Goal: Task Accomplishment & Management: Complete application form

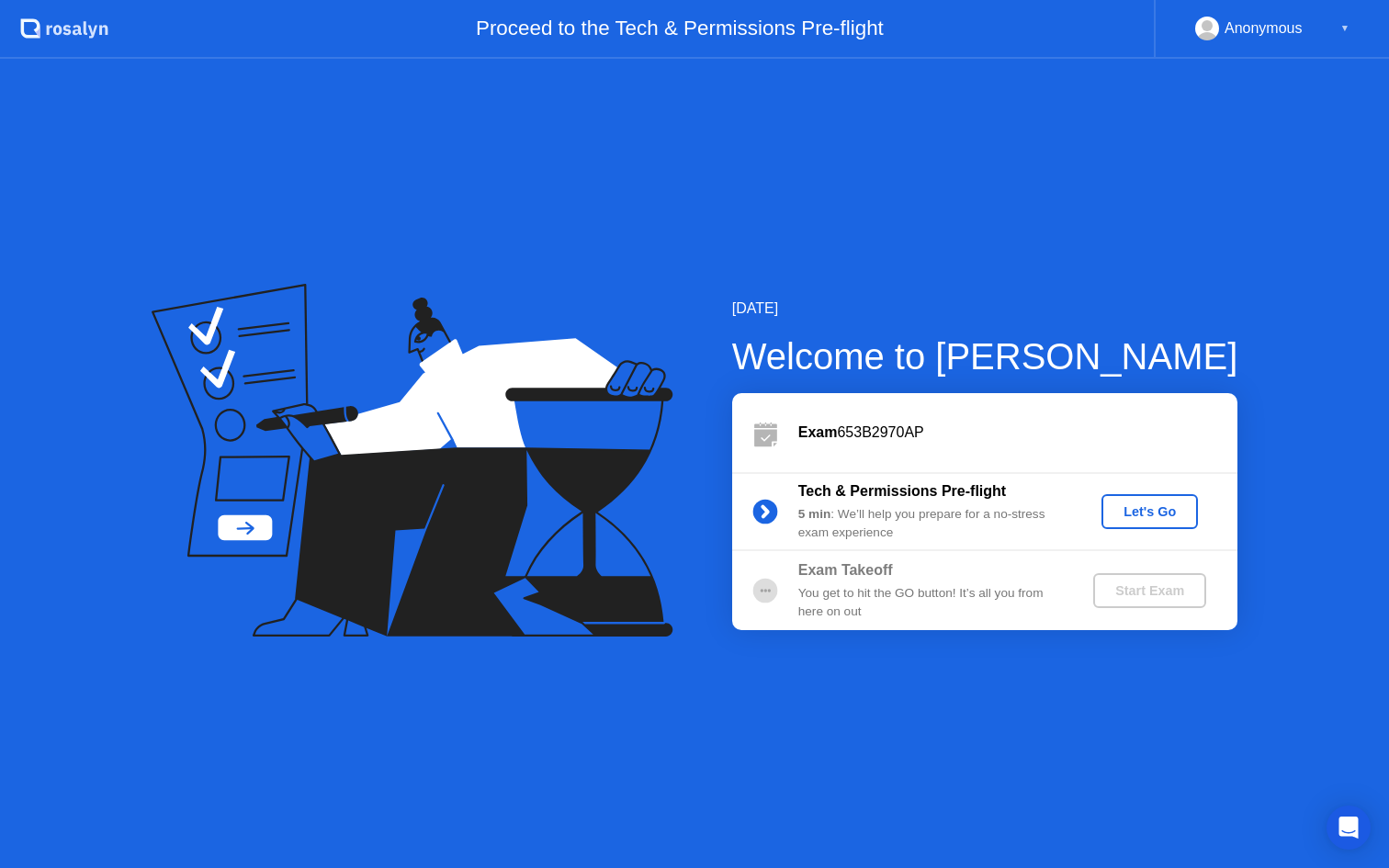
click at [1121, 512] on div "Let's Go" at bounding box center [1149, 511] width 82 height 15
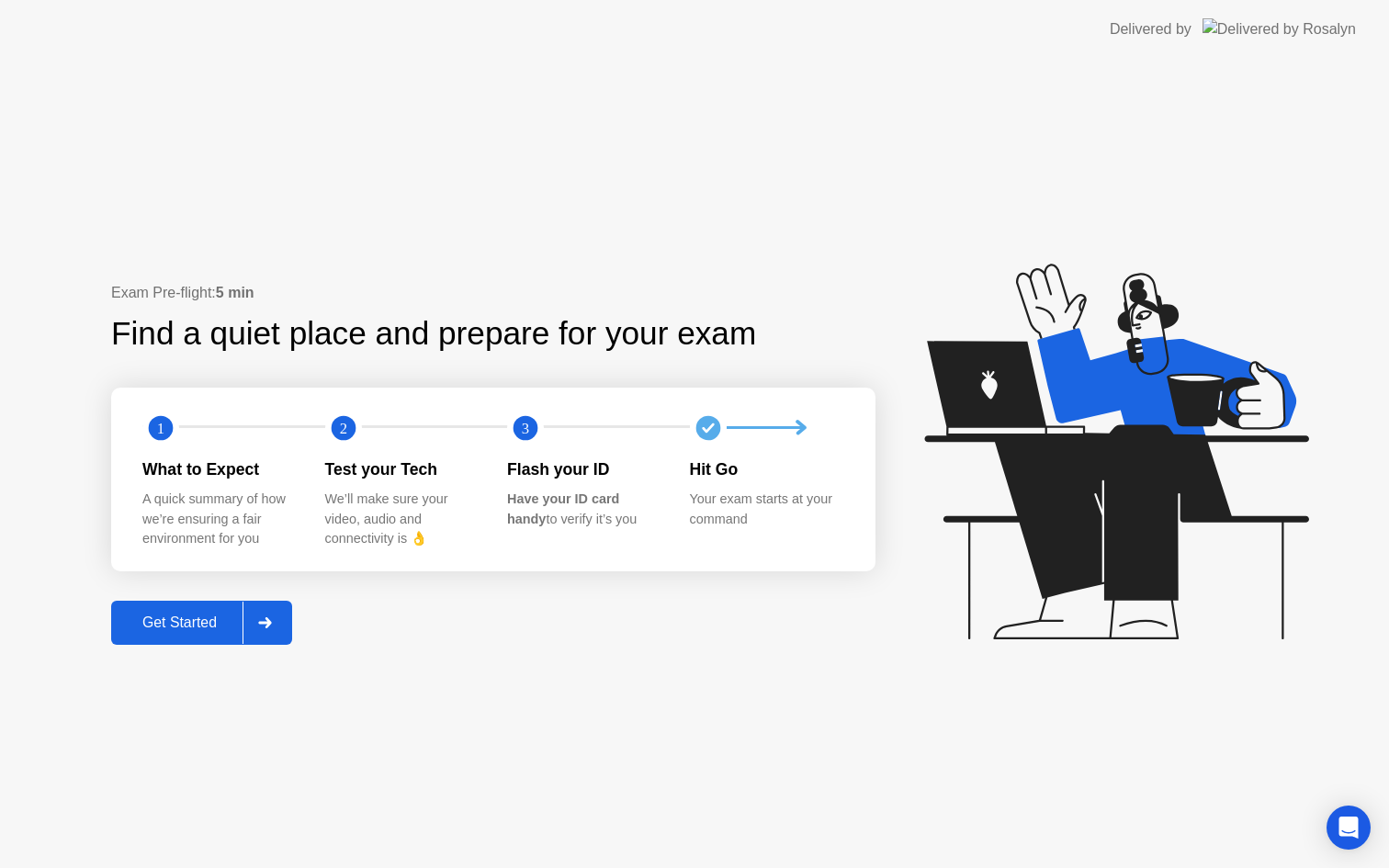
click at [287, 618] on div at bounding box center [264, 622] width 44 height 42
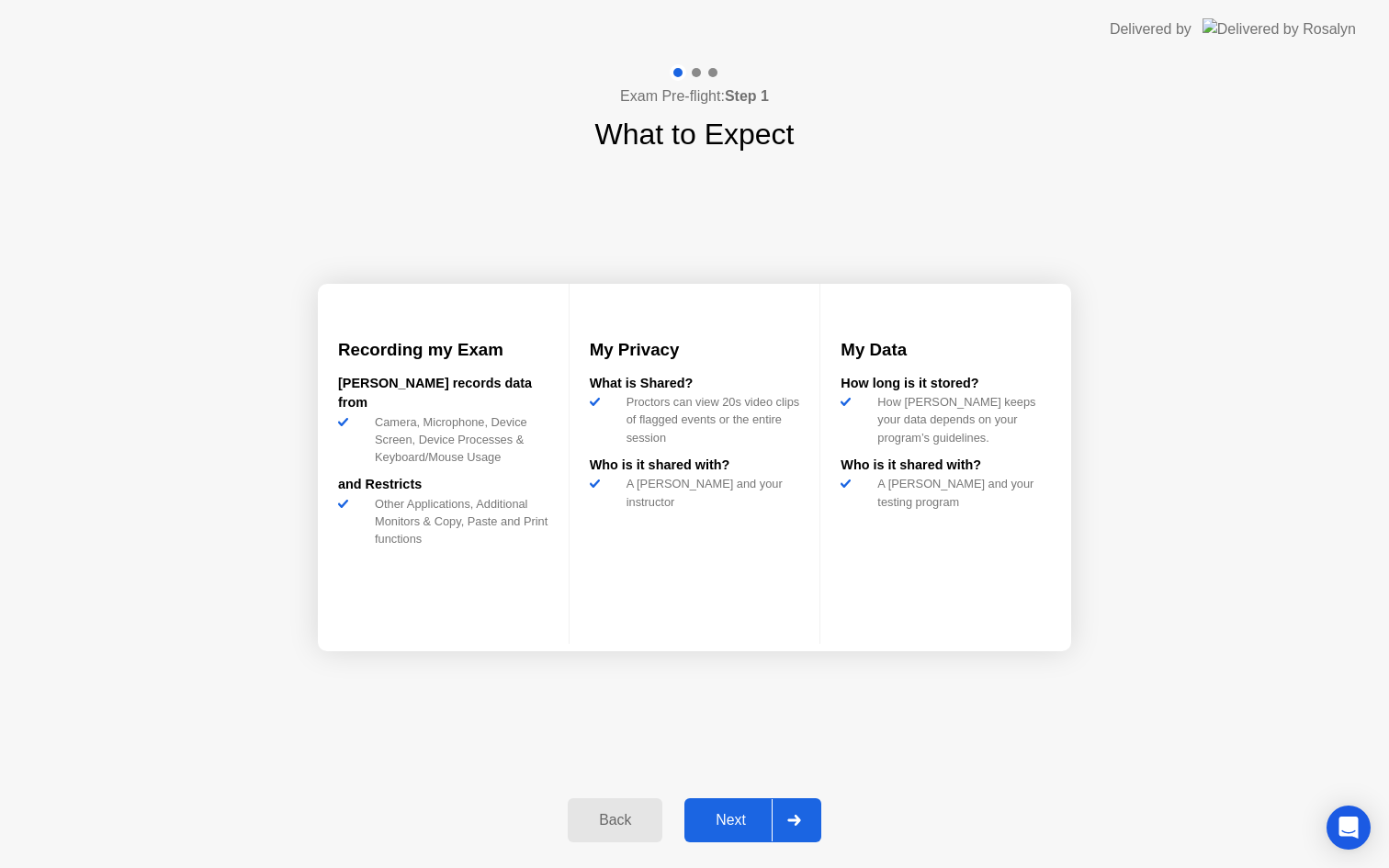
click at [808, 814] on div at bounding box center [793, 820] width 44 height 42
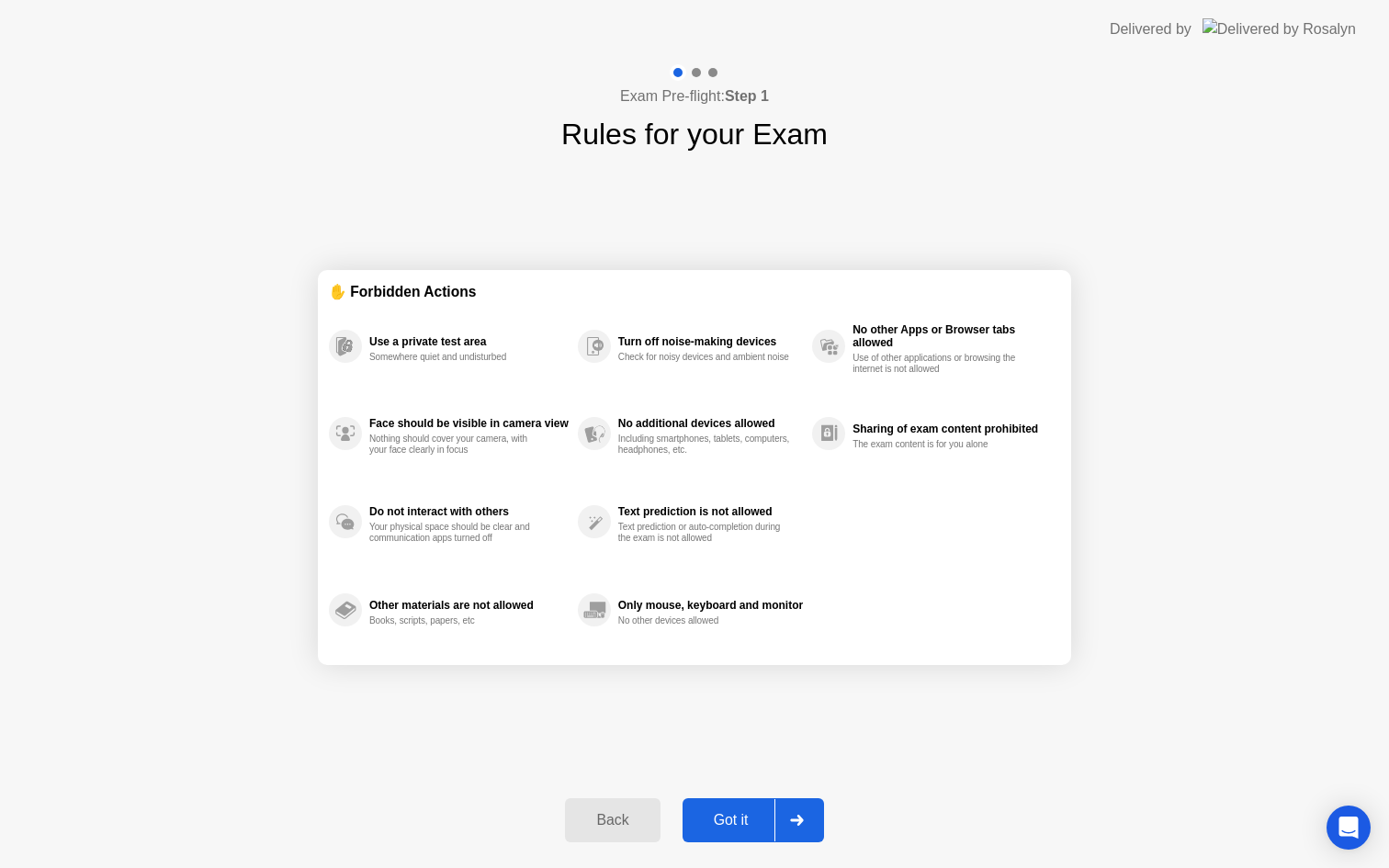
click at [808, 814] on div at bounding box center [796, 820] width 44 height 42
select select "Available cameras"
select select "Available speakers"
select select "Available microphones"
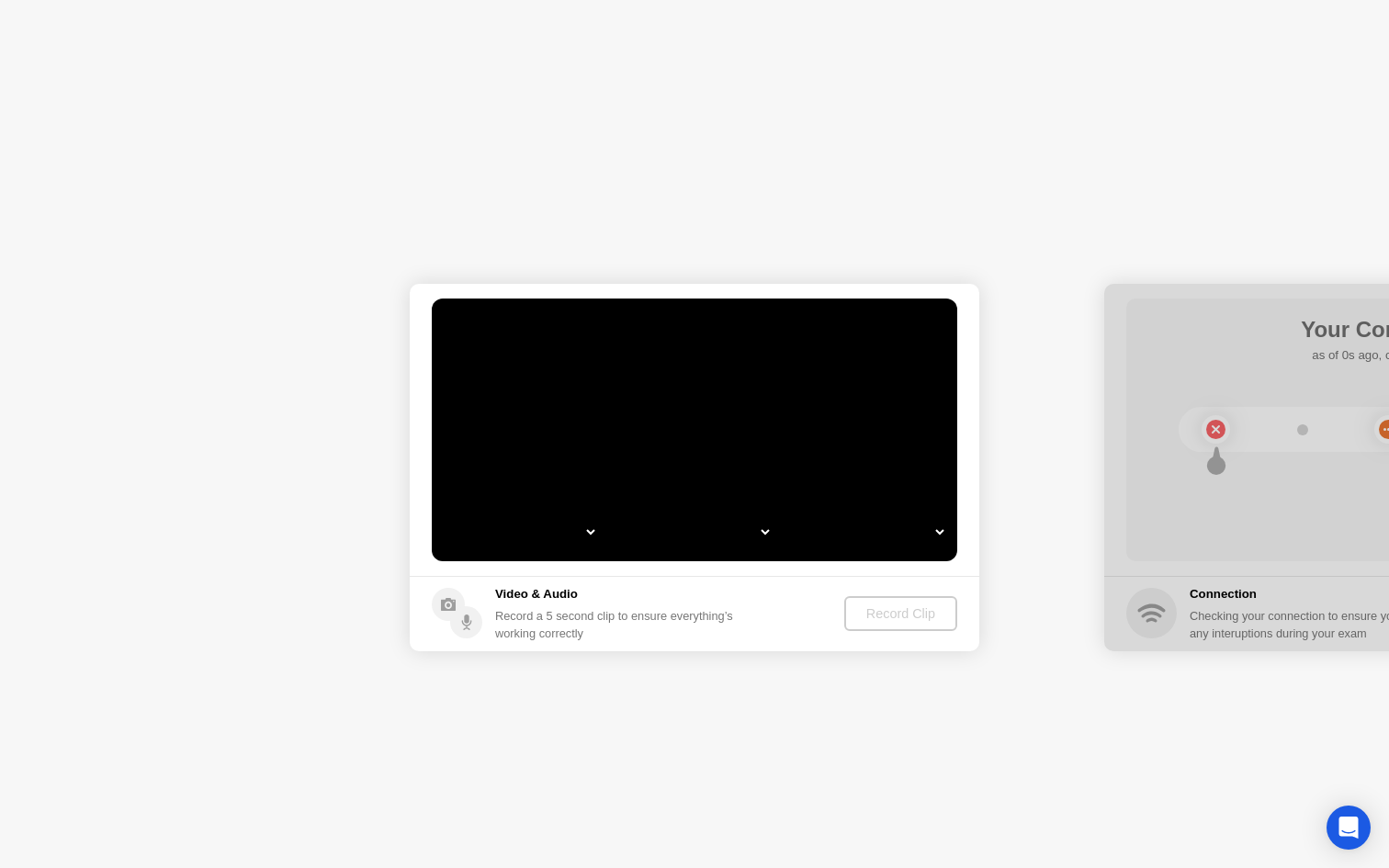
select select "**********"
select select "*******"
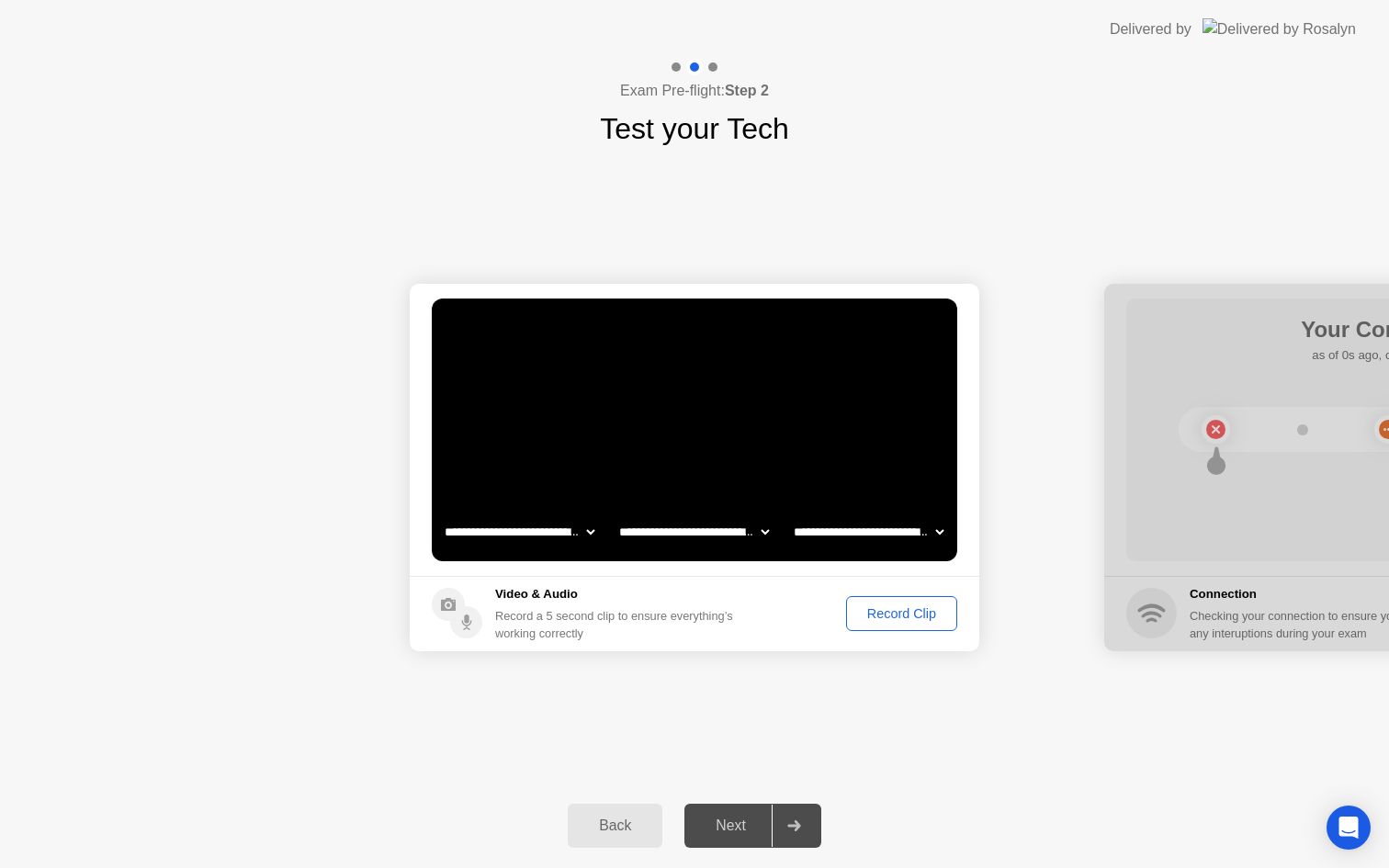
click at [780, 839] on div at bounding box center [793, 826] width 44 height 42
click at [787, 832] on div at bounding box center [793, 826] width 44 height 42
click at [734, 827] on div "Next" at bounding box center [730, 826] width 82 height 17
drag, startPoint x: 1184, startPoint y: 517, endPoint x: 1070, endPoint y: 516, distance: 114.0
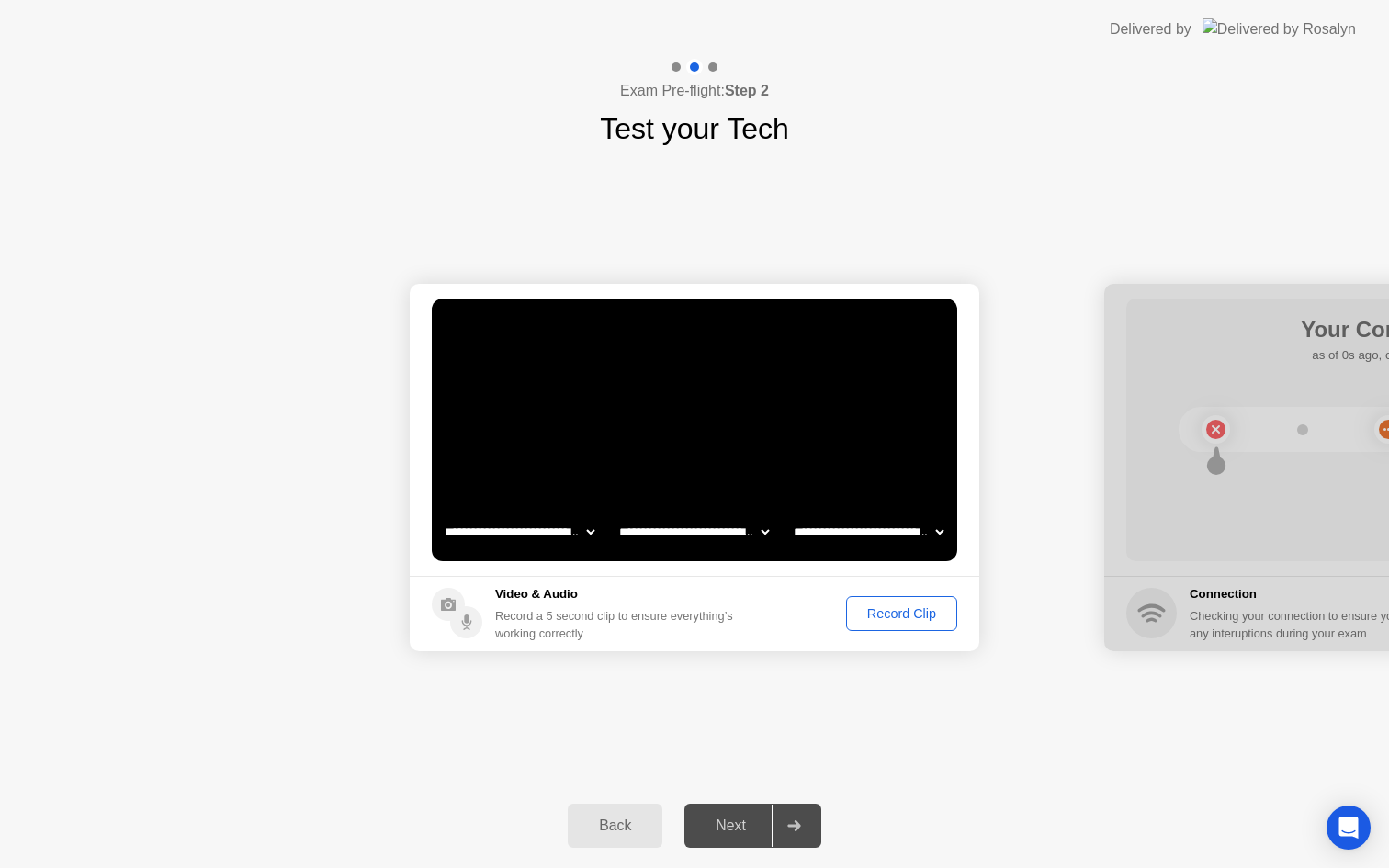
click at [860, 625] on button "Record Clip" at bounding box center [901, 614] width 111 height 35
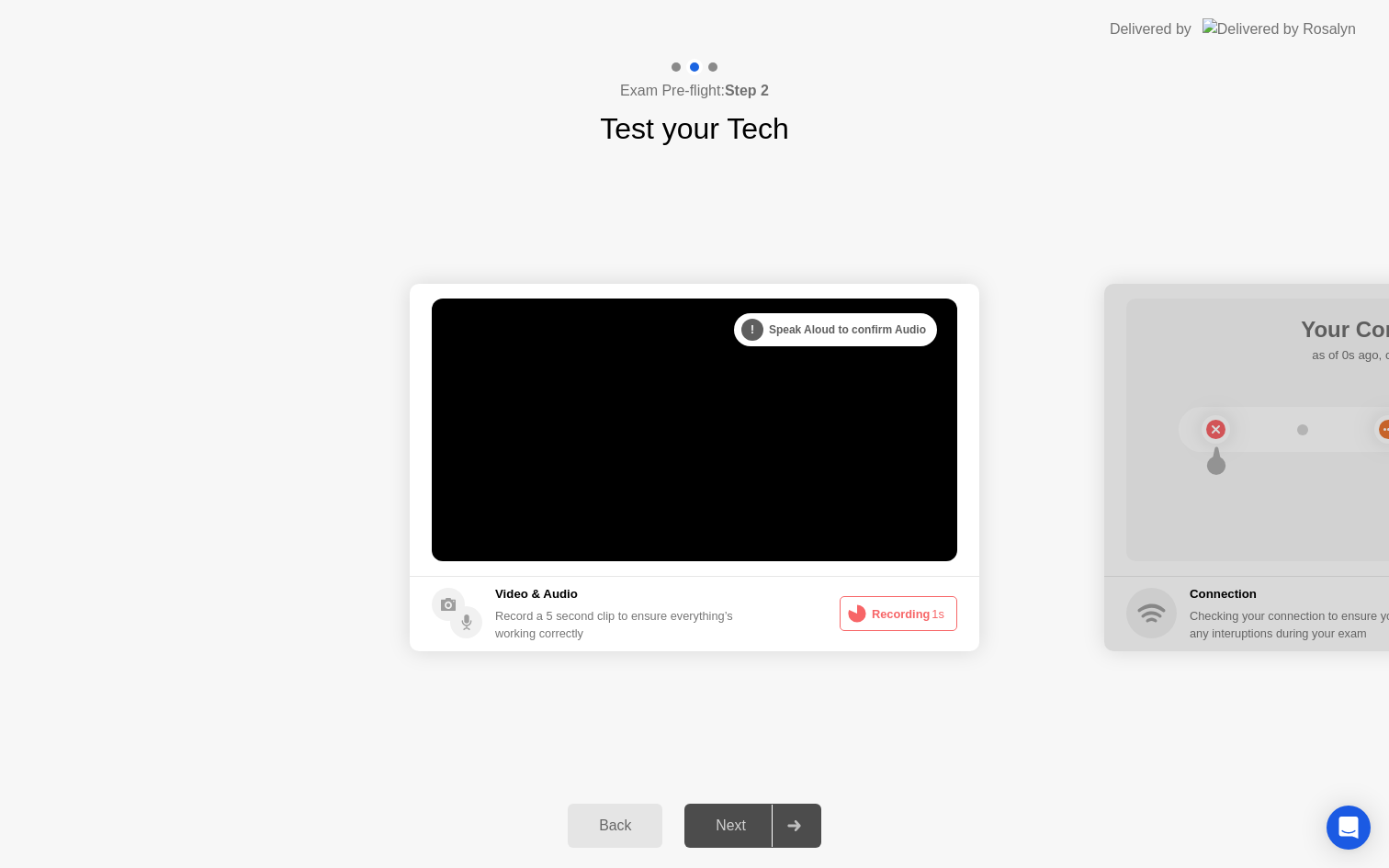
click at [794, 814] on div at bounding box center [793, 826] width 44 height 42
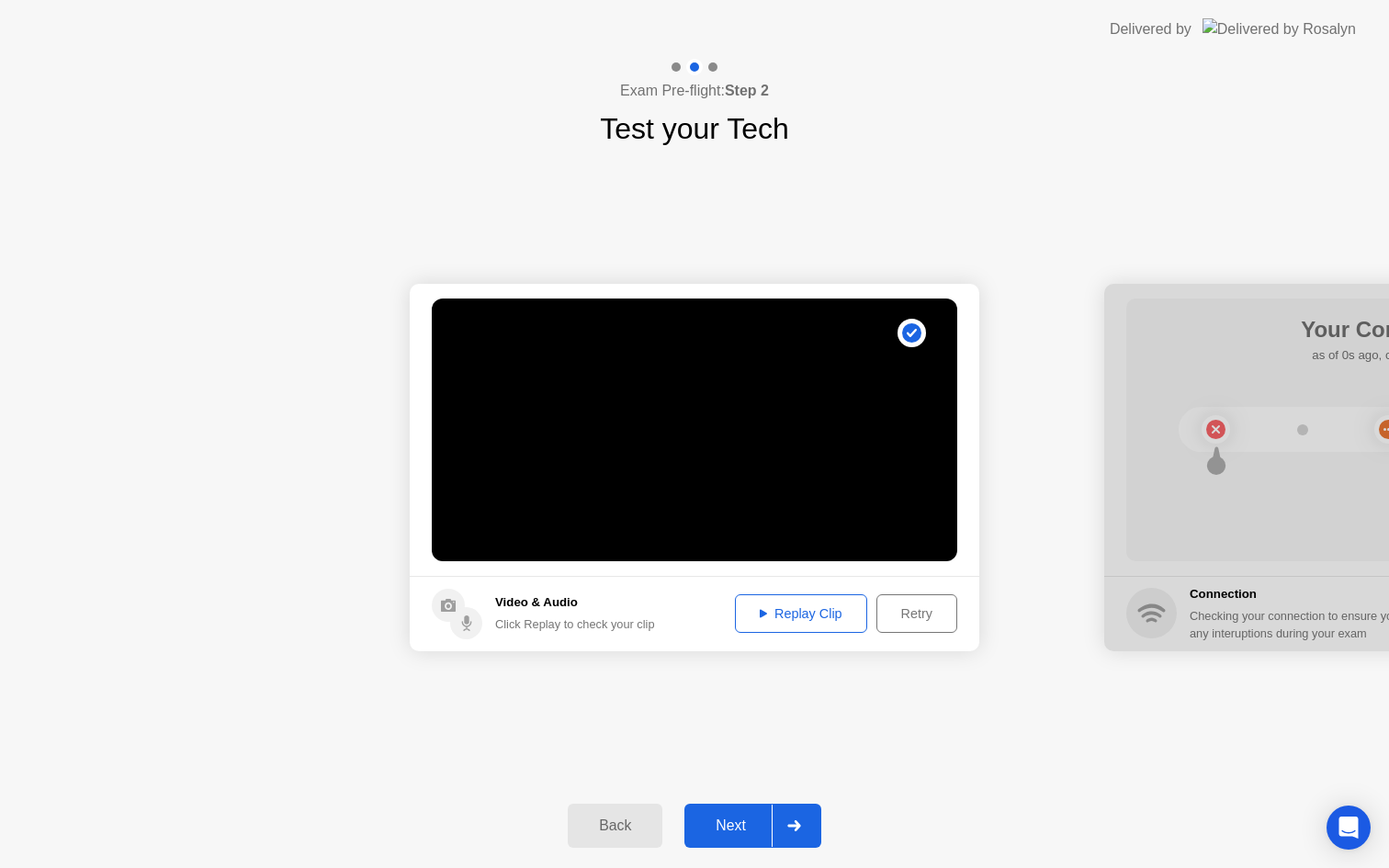
click at [794, 814] on div at bounding box center [793, 826] width 44 height 42
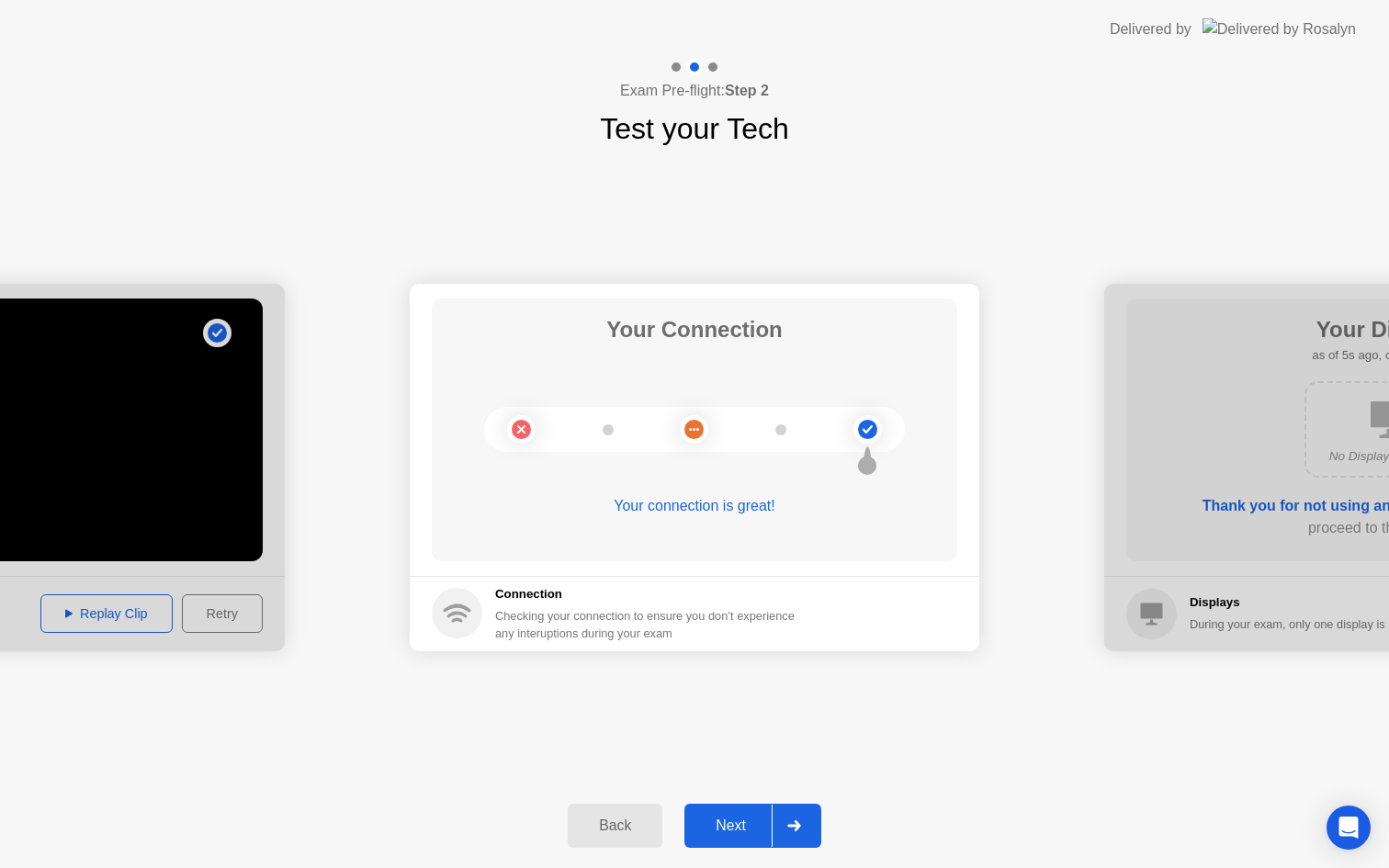
click at [870, 425] on circle at bounding box center [868, 430] width 20 height 20
click at [794, 822] on icon at bounding box center [794, 826] width 14 height 11
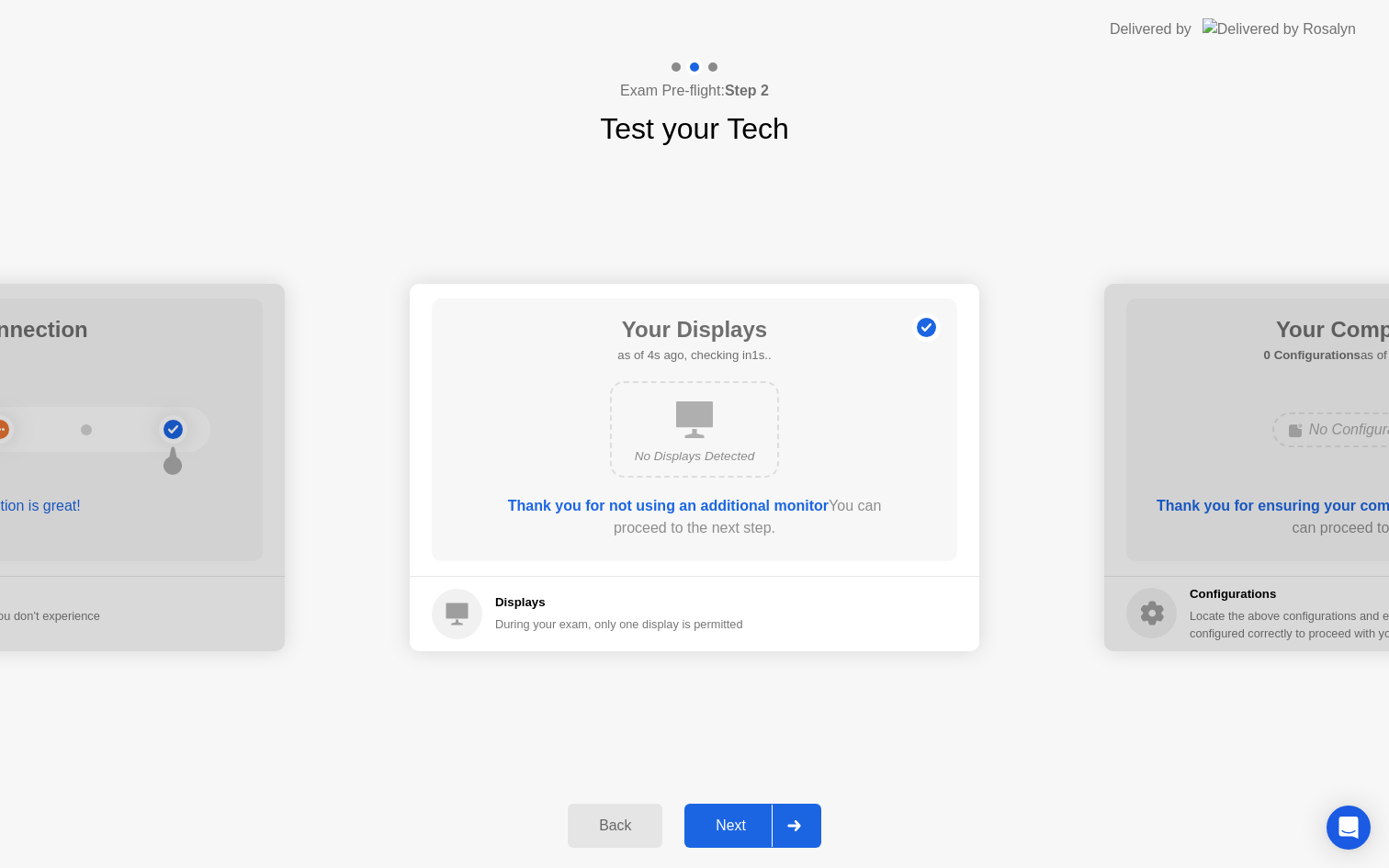
click at [794, 822] on icon at bounding box center [794, 826] width 14 height 11
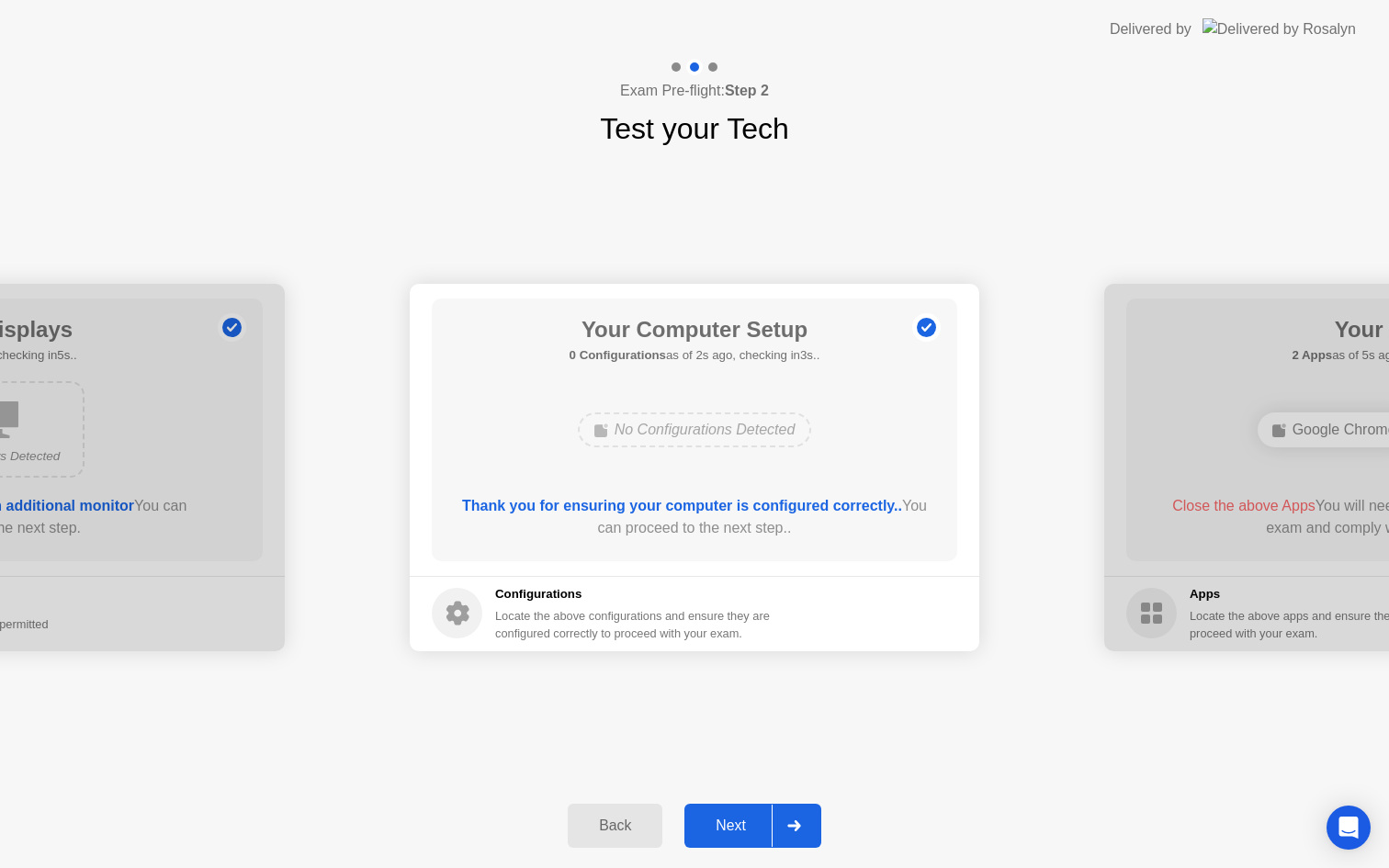
click at [794, 822] on icon at bounding box center [794, 826] width 14 height 11
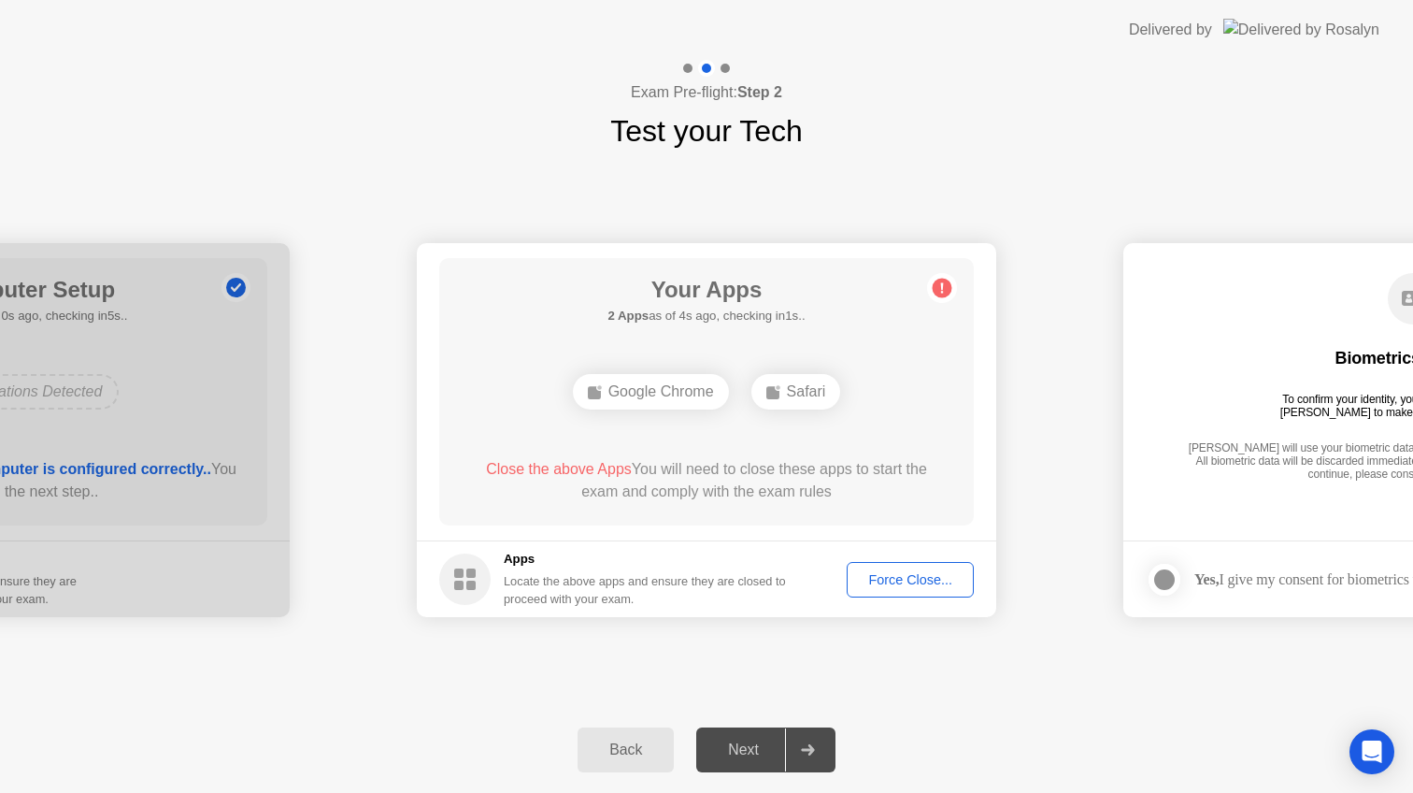
click at [918, 582] on div "Force Close..." at bounding box center [910, 579] width 114 height 15
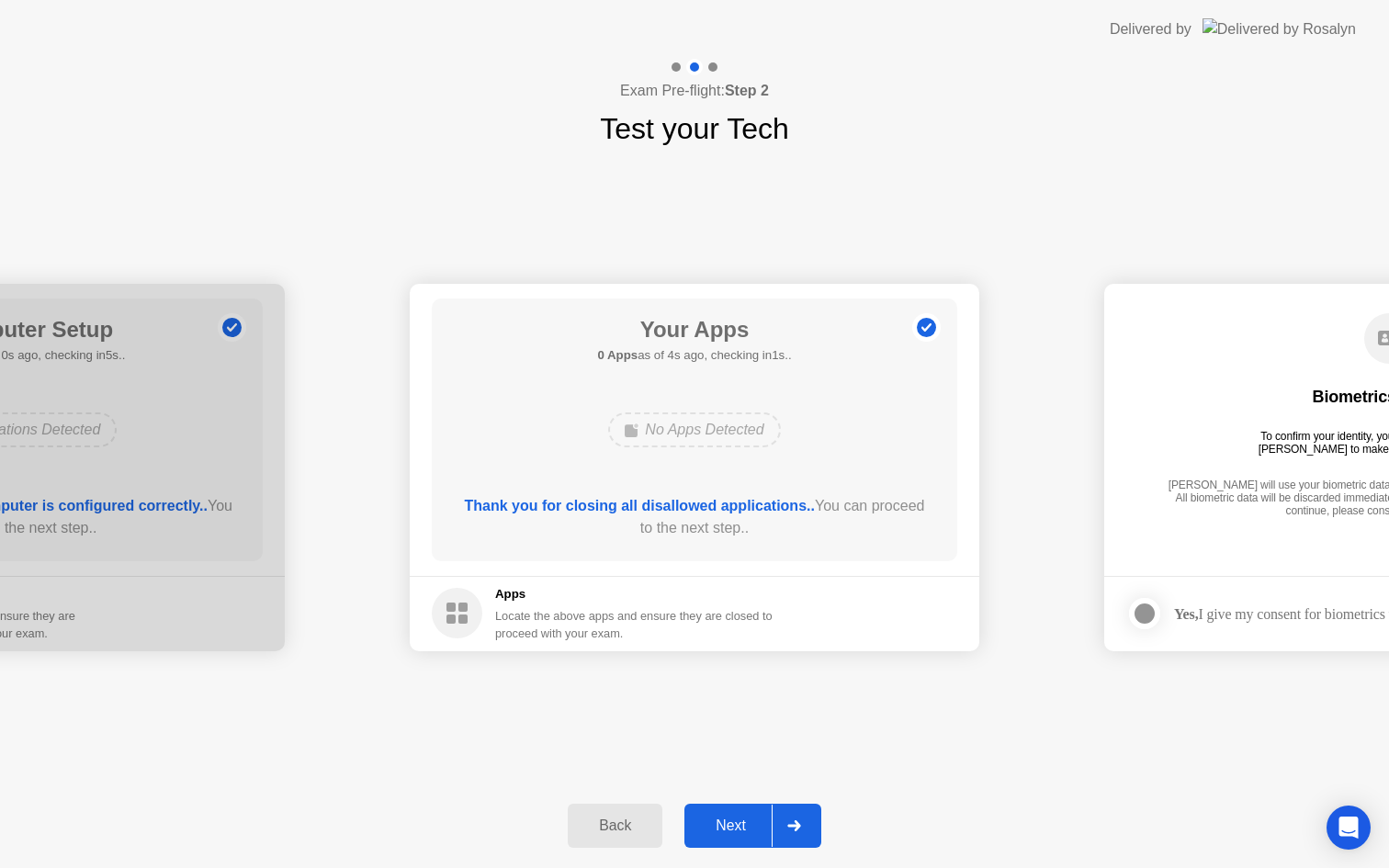
click at [789, 822] on icon at bounding box center [794, 826] width 14 height 11
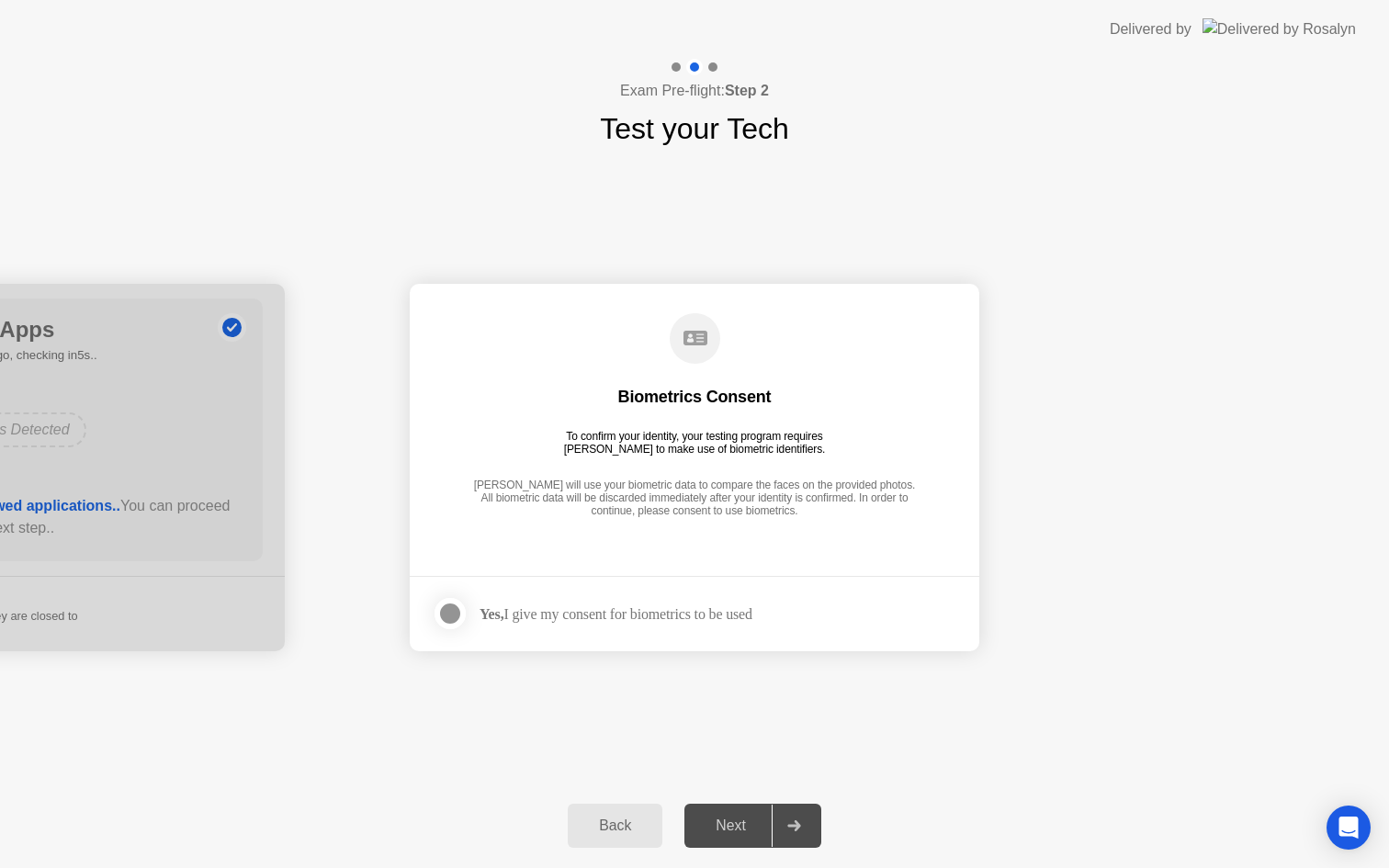
click at [616, 601] on div "Yes, I give my consent for biometrics to be used" at bounding box center [592, 613] width 320 height 36
click at [473, 617] on label at bounding box center [455, 613] width 48 height 36
click at [810, 823] on div at bounding box center [793, 826] width 44 height 42
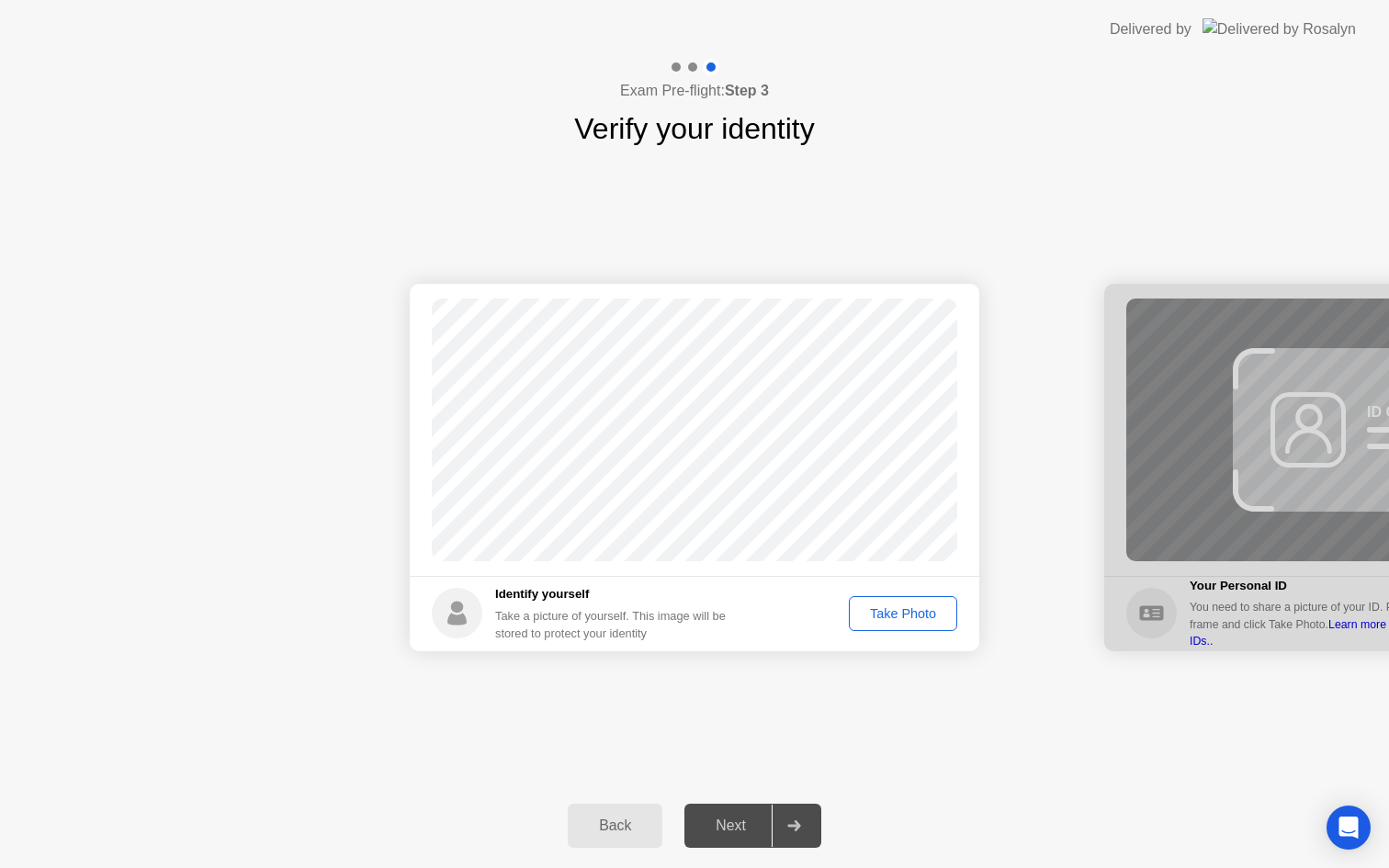
click at [810, 823] on div at bounding box center [793, 826] width 44 height 42
click at [895, 612] on div "Take Photo" at bounding box center [902, 613] width 95 height 15
click at [785, 826] on div at bounding box center [793, 826] width 44 height 42
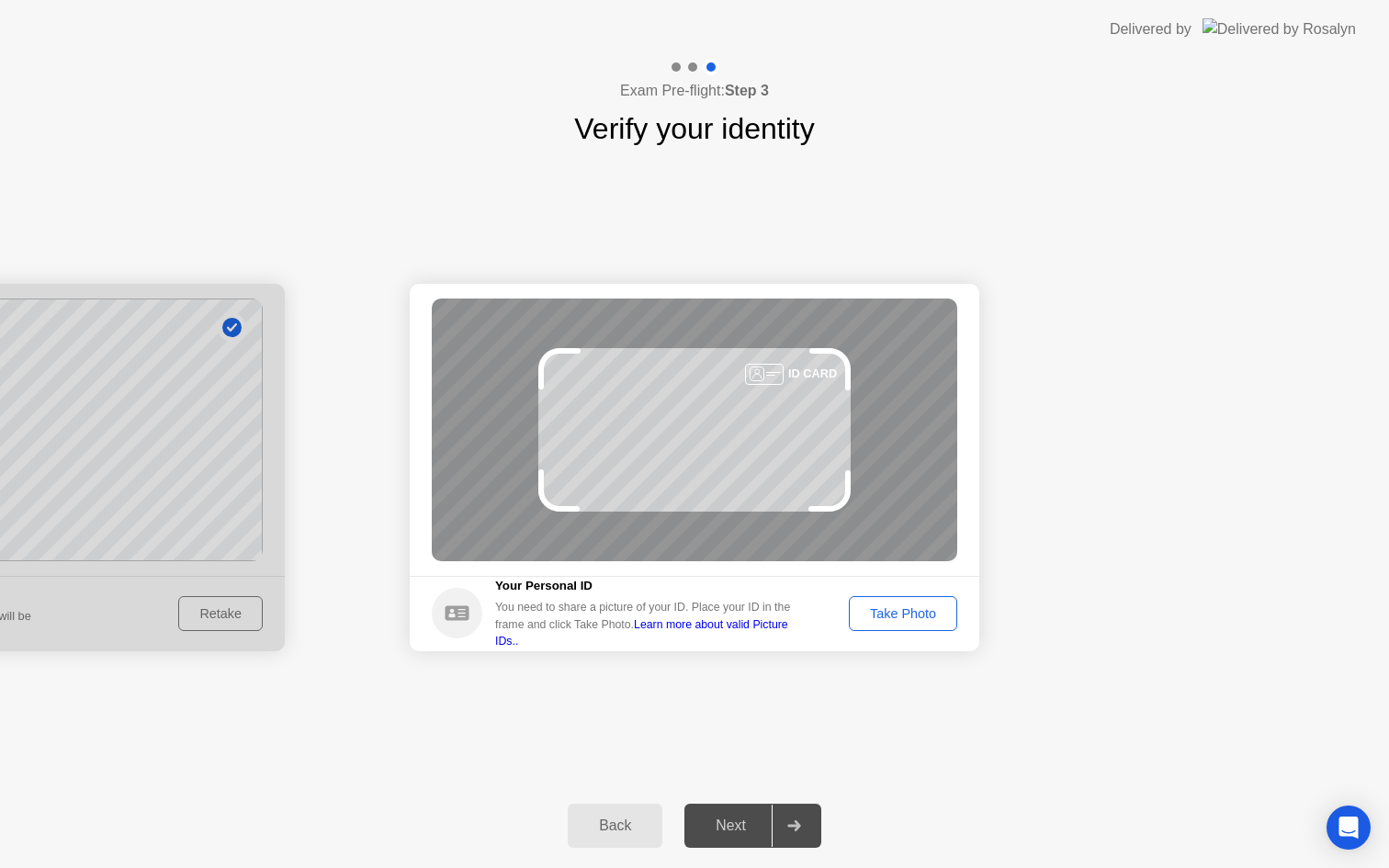
click at [920, 616] on div "Take Photo" at bounding box center [902, 613] width 95 height 15
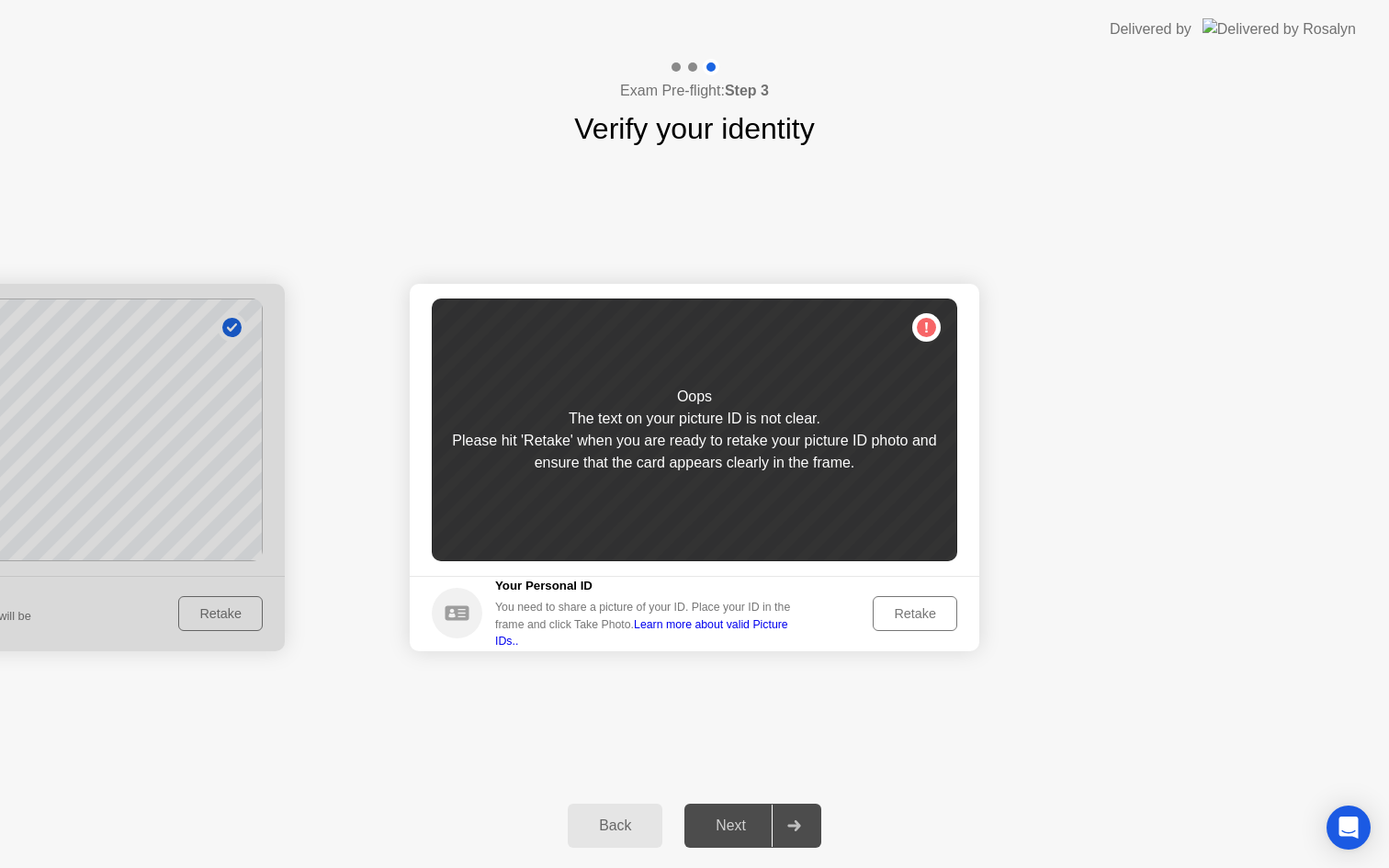
click at [920, 616] on div "Retake" at bounding box center [915, 613] width 72 height 15
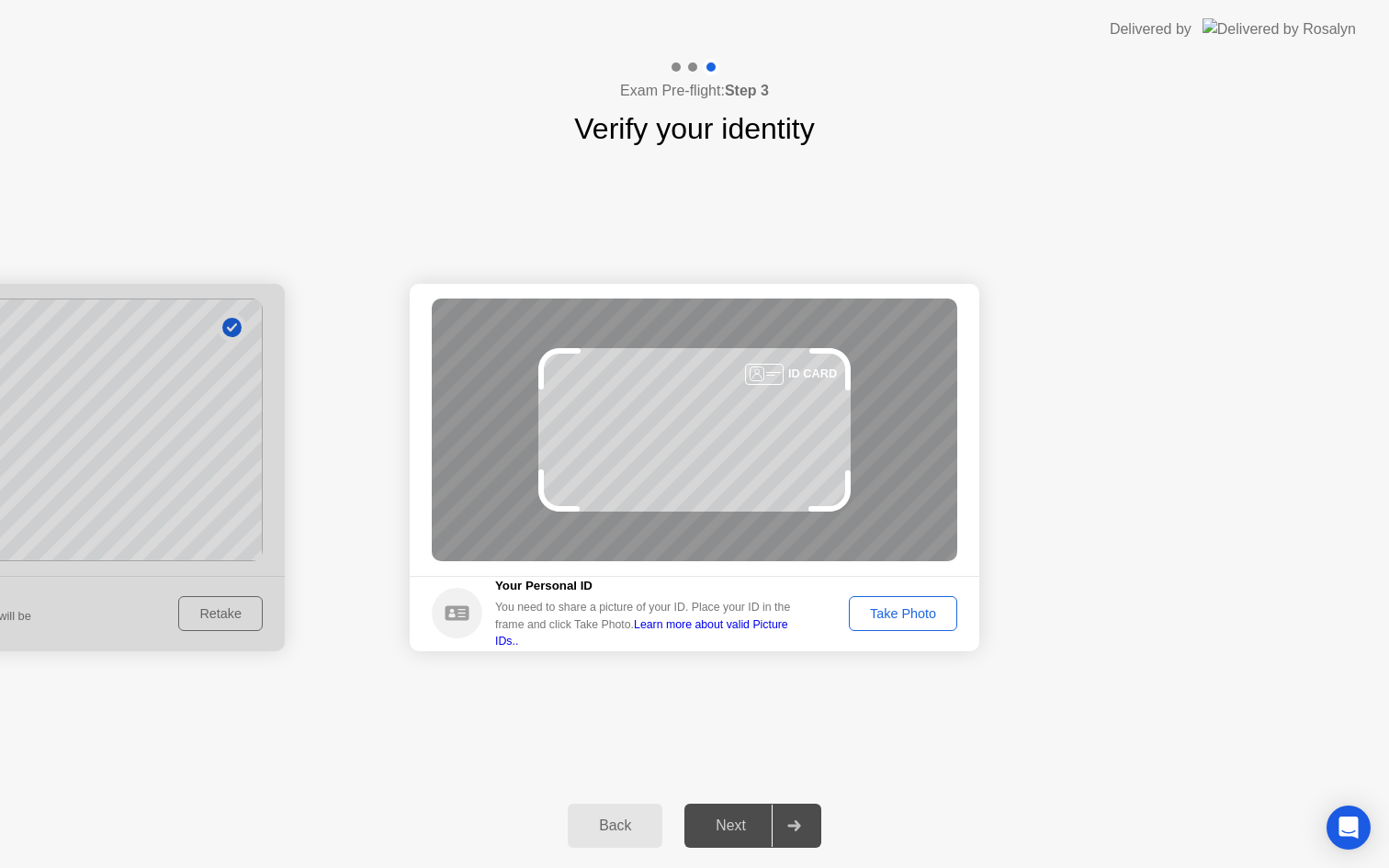
click at [920, 616] on div "Take Photo" at bounding box center [902, 613] width 95 height 15
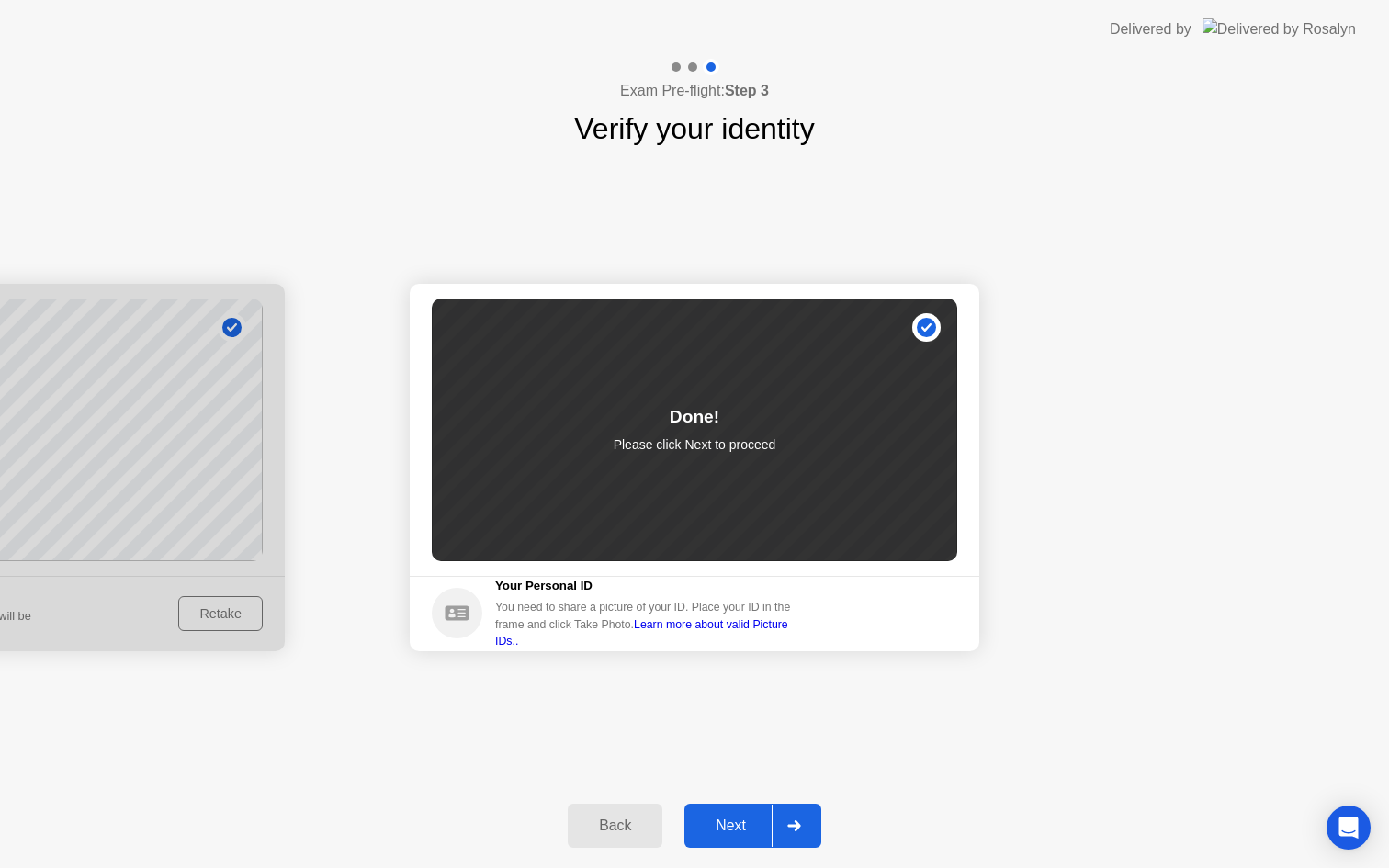
click at [815, 825] on div at bounding box center [793, 826] width 44 height 42
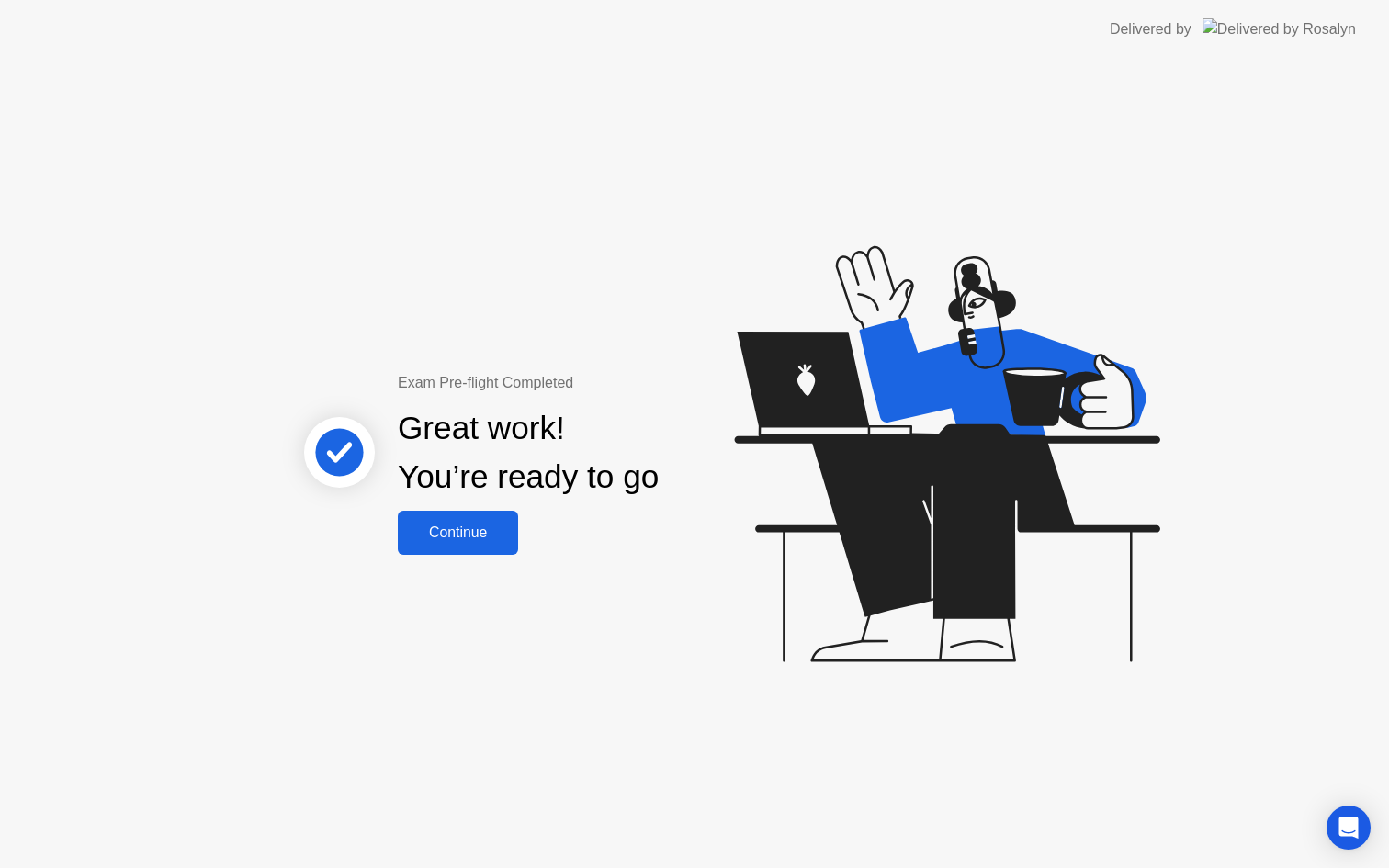
click at [466, 533] on div "Continue" at bounding box center [457, 533] width 109 height 17
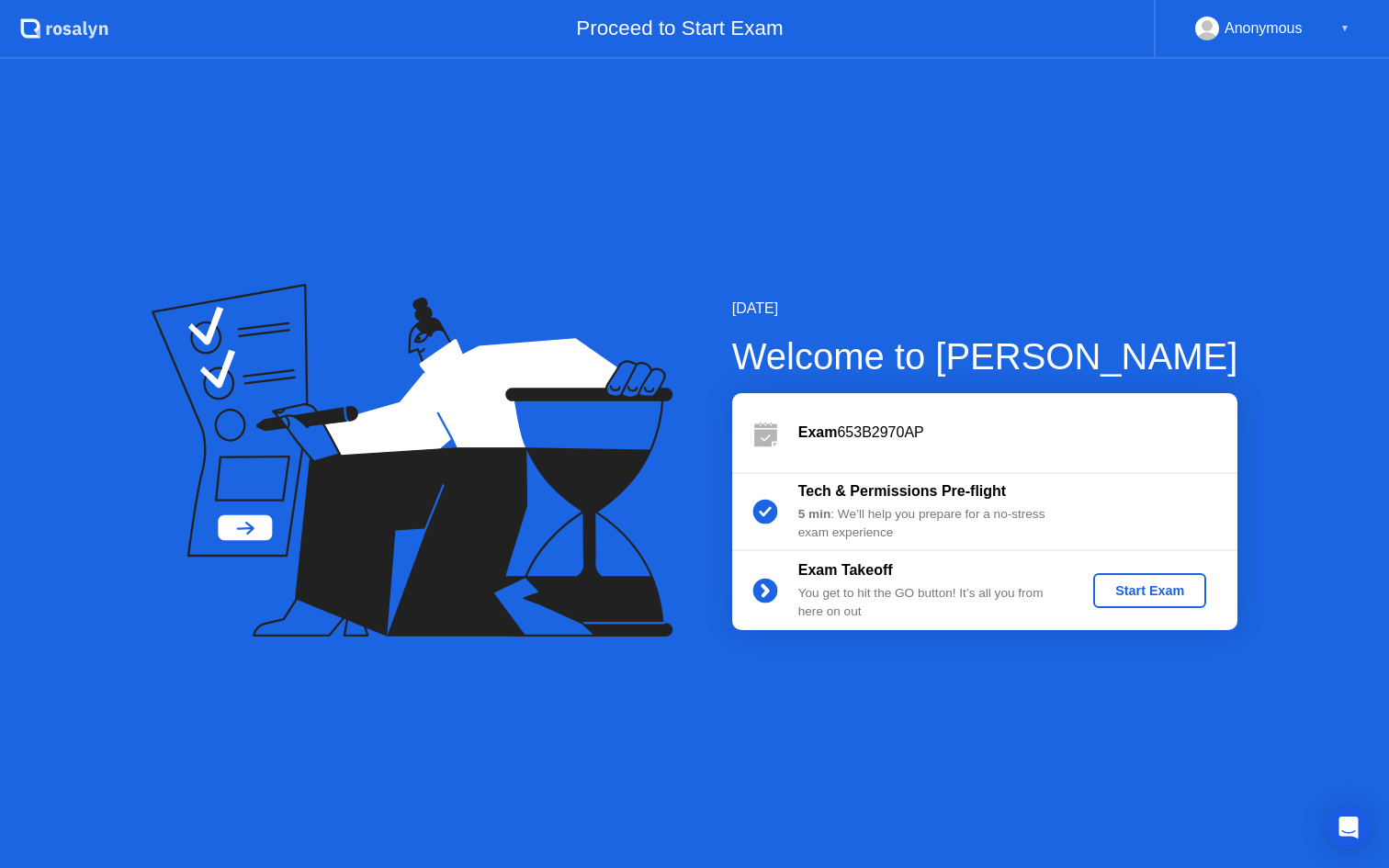
click at [1174, 593] on div "Start Exam" at bounding box center [1150, 591] width 98 height 15
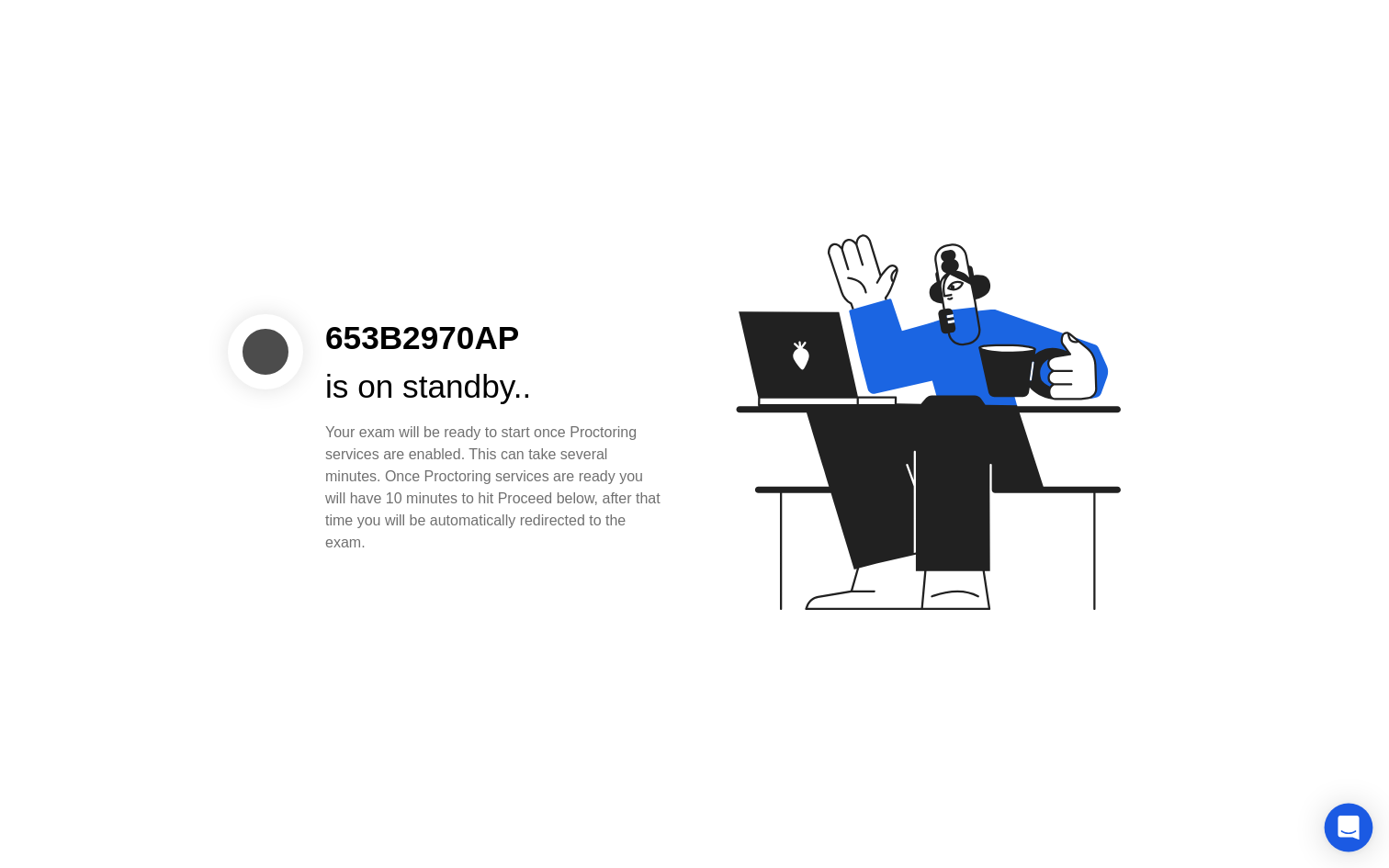
click at [1359, 824] on div "Open Intercom Messenger" at bounding box center [1350, 829] width 49 height 49
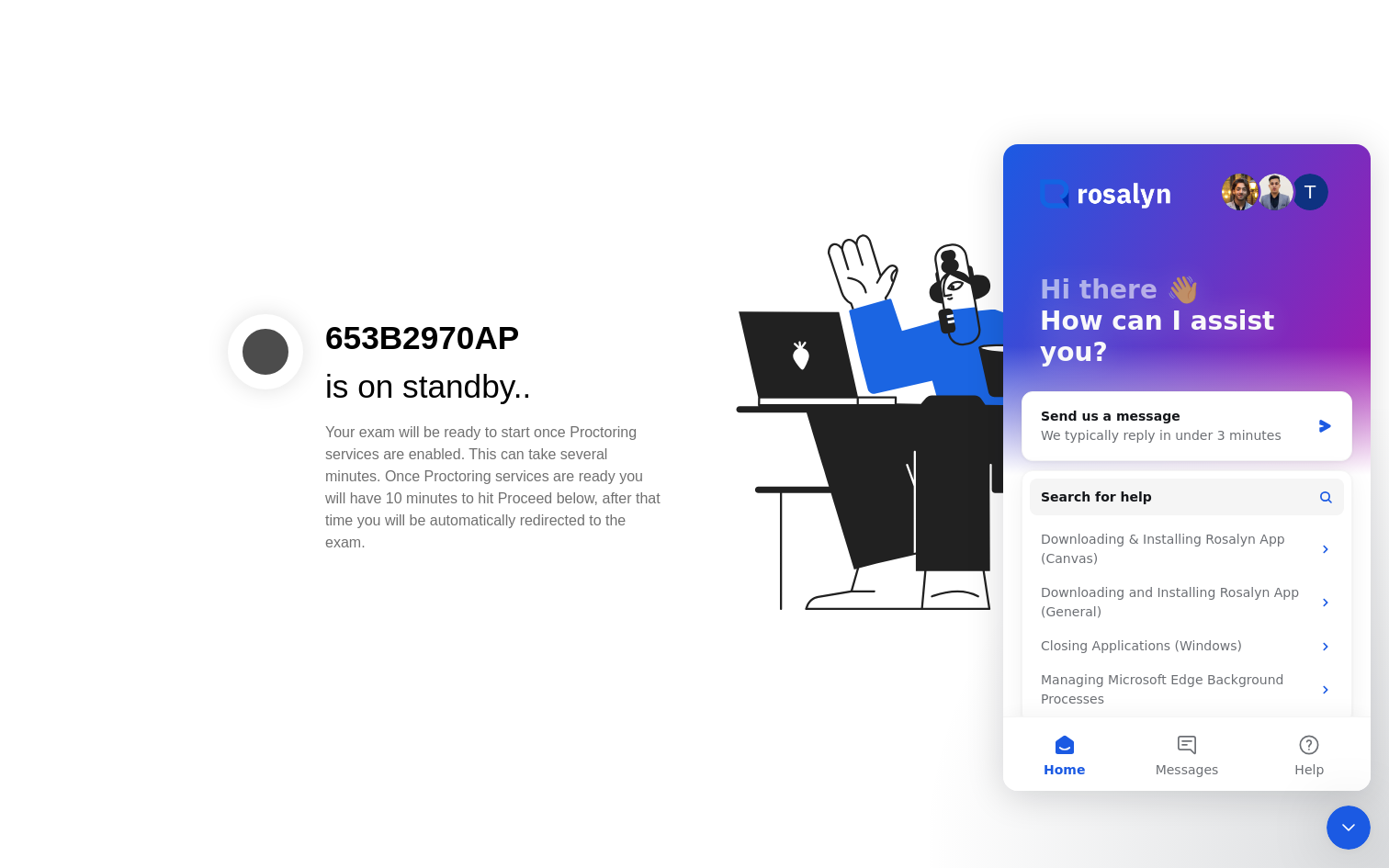
click at [1359, 824] on icon "Close Intercom Messenger" at bounding box center [1349, 828] width 22 height 22
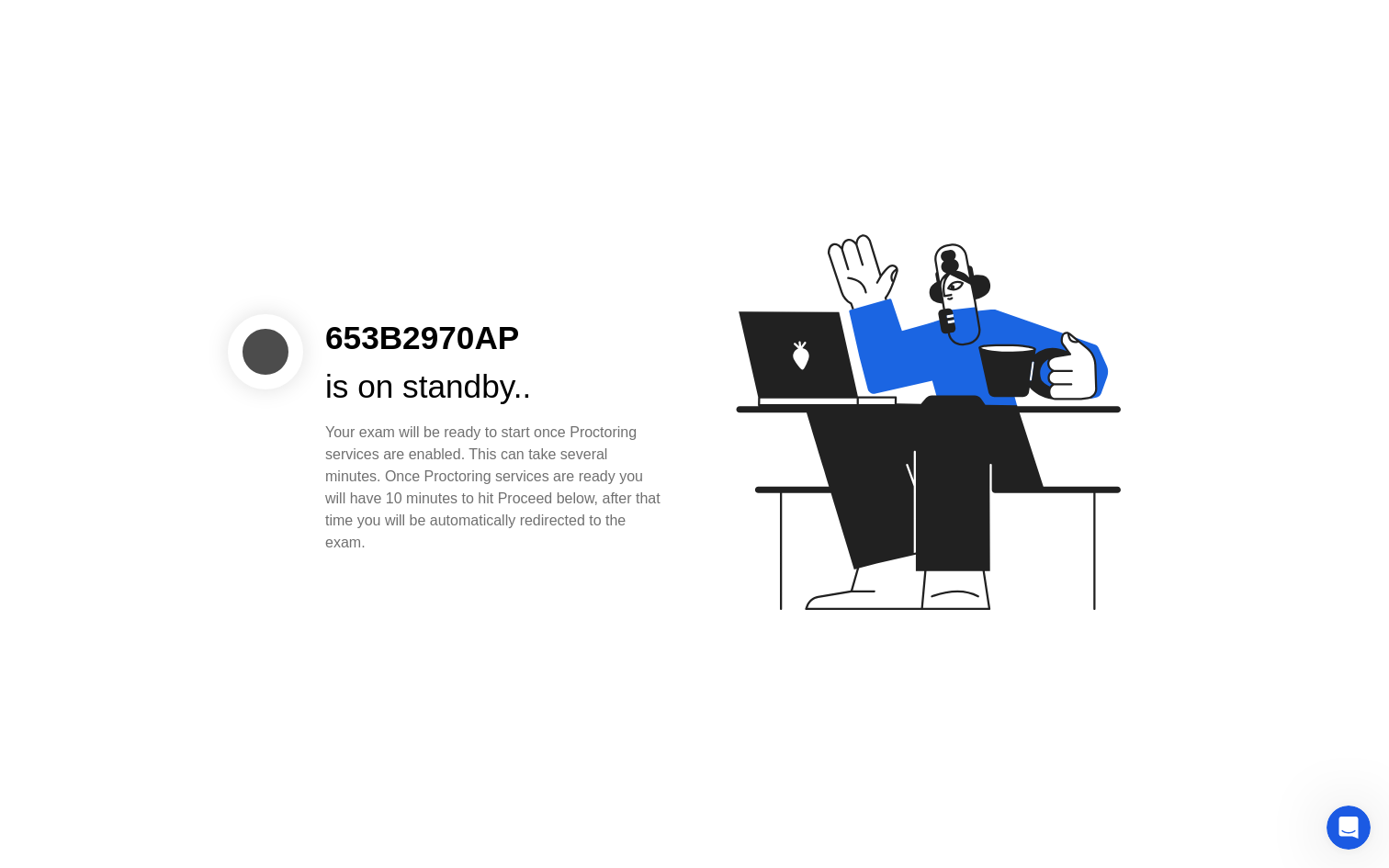
click at [1336, 823] on div "Open Intercom Messenger" at bounding box center [1349, 828] width 61 height 61
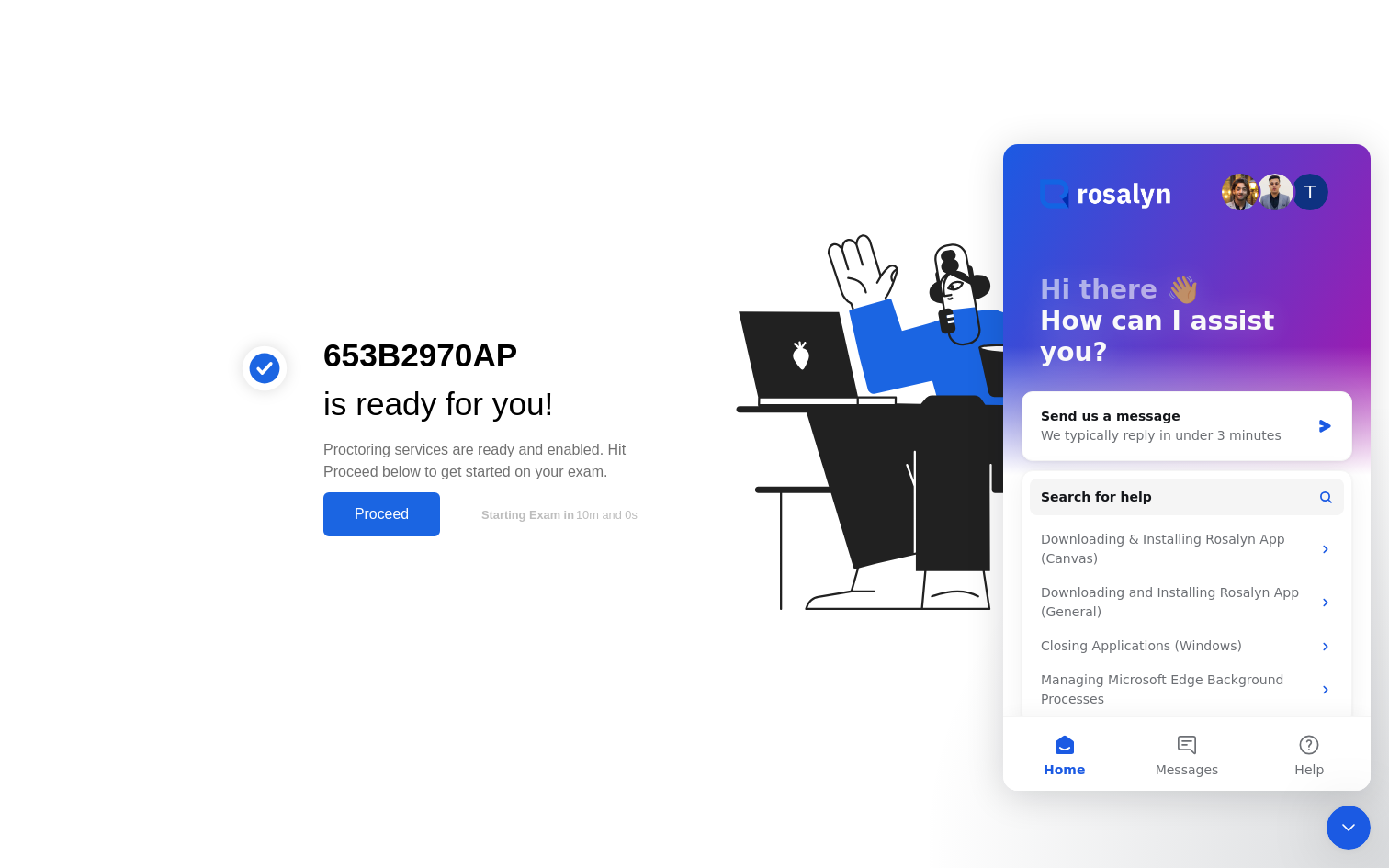
click at [694, 693] on div "653B2970AP is ready for you! Proctoring services are ready and enabled. Hit Pro…" at bounding box center [694, 434] width 1389 height 868
click at [1360, 820] on div "Close Intercom Messenger" at bounding box center [1349, 828] width 44 height 44
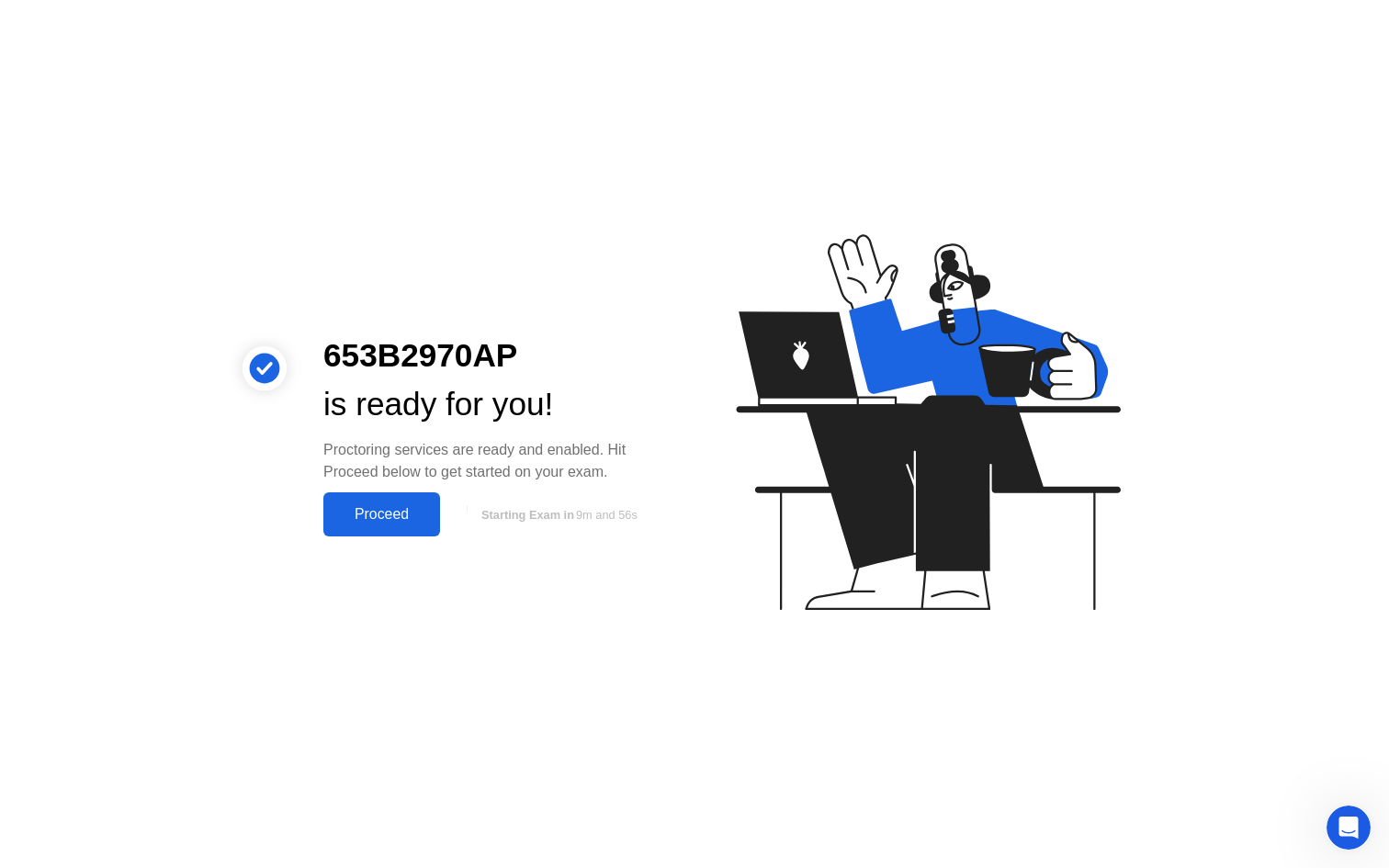
click at [373, 506] on div "Proceed" at bounding box center [381, 514] width 105 height 17
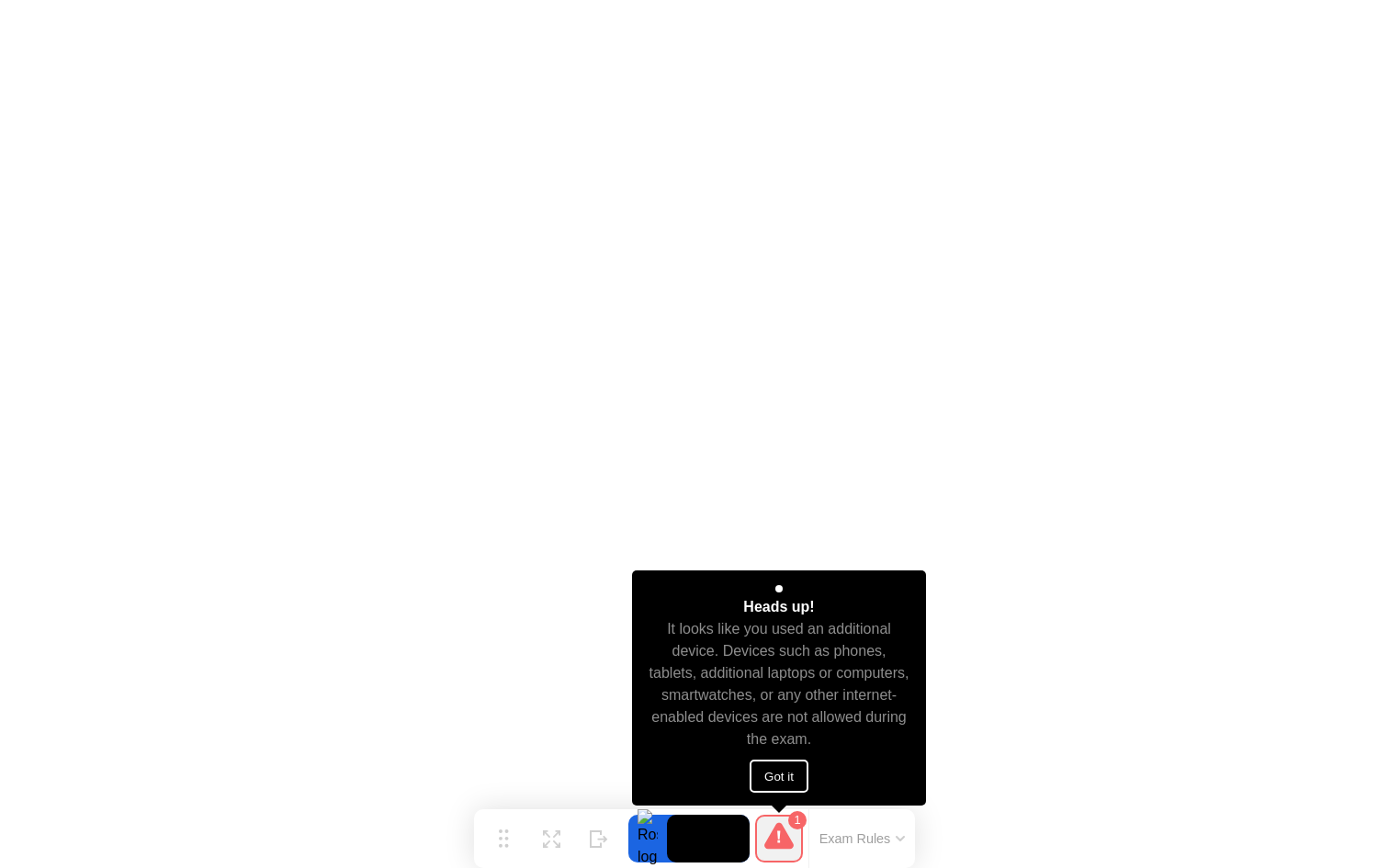
click at [767, 776] on button "Got it" at bounding box center [780, 777] width 59 height 33
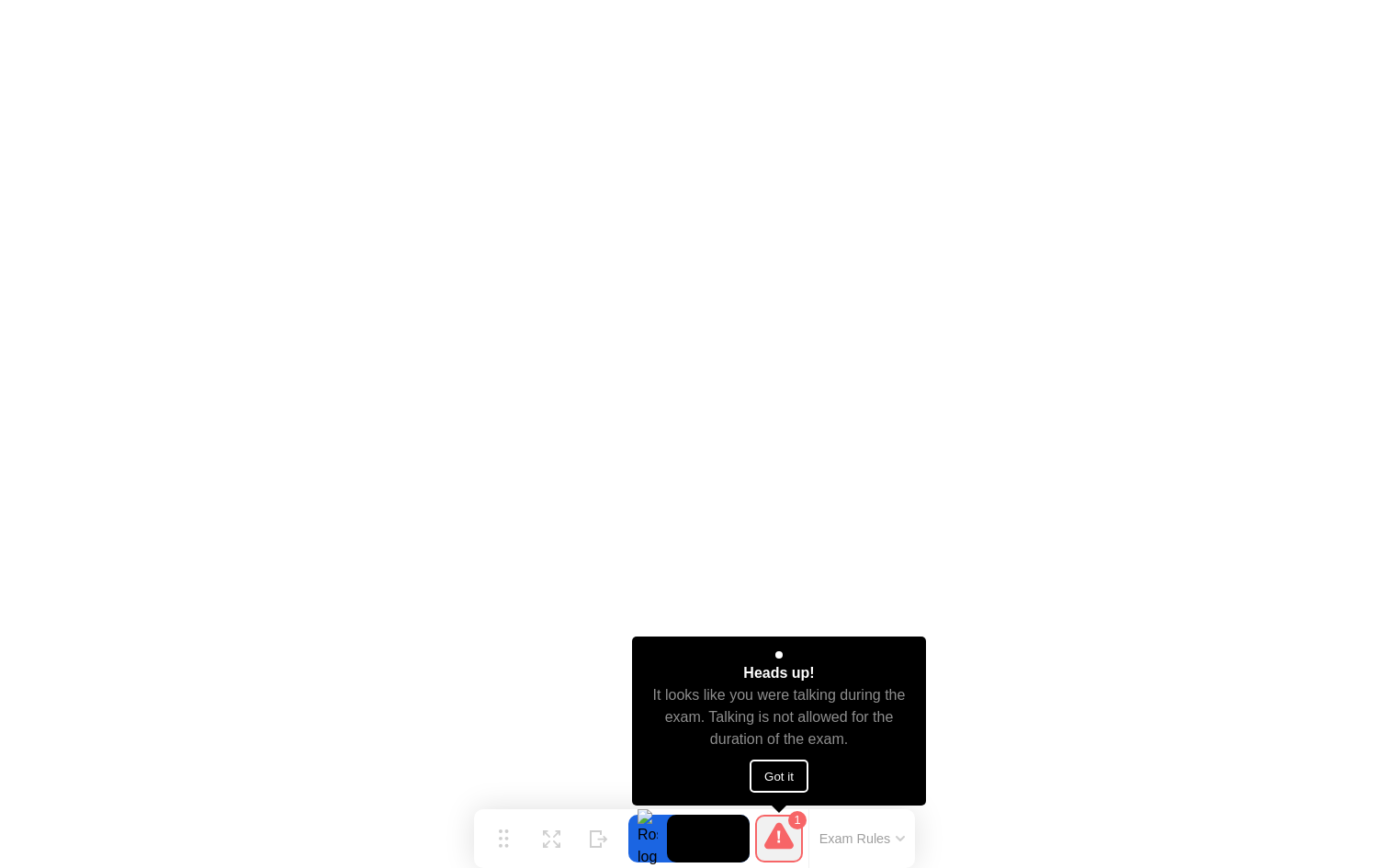
click at [778, 781] on button "Got it" at bounding box center [780, 777] width 59 height 33
